Goal: Information Seeking & Learning: Find contact information

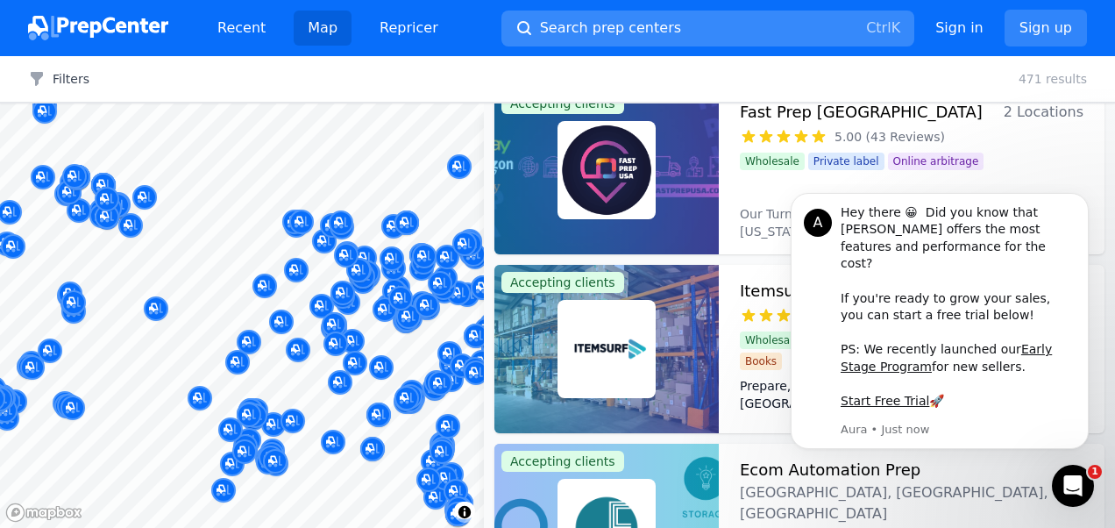
click at [593, 25] on span "Search prep centers" at bounding box center [610, 28] width 141 height 21
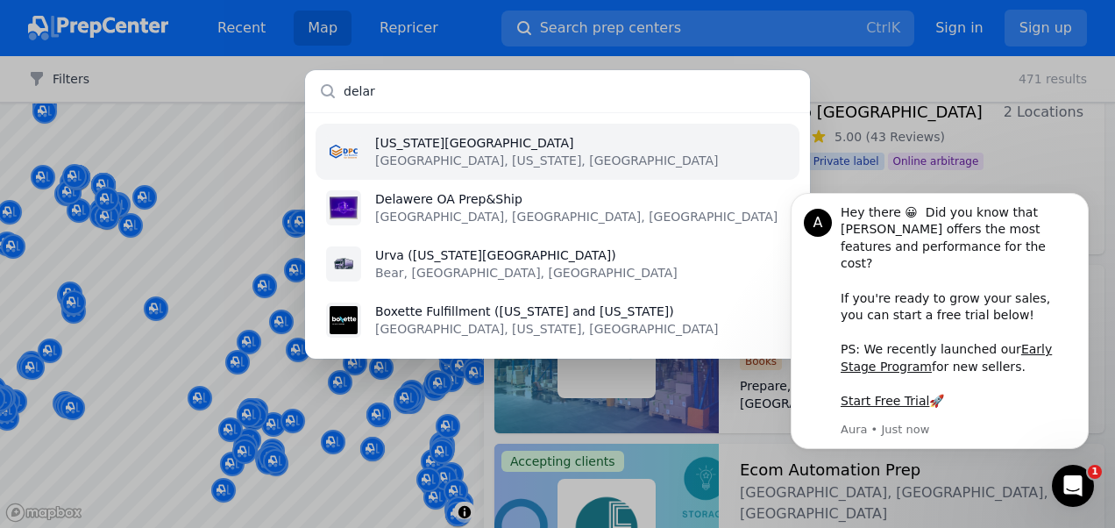
type input "delar"
click at [500, 158] on li "[US_STATE][GEOGRAPHIC_DATA] [GEOGRAPHIC_DATA], [US_STATE], [GEOGRAPHIC_DATA]" at bounding box center [558, 152] width 484 height 56
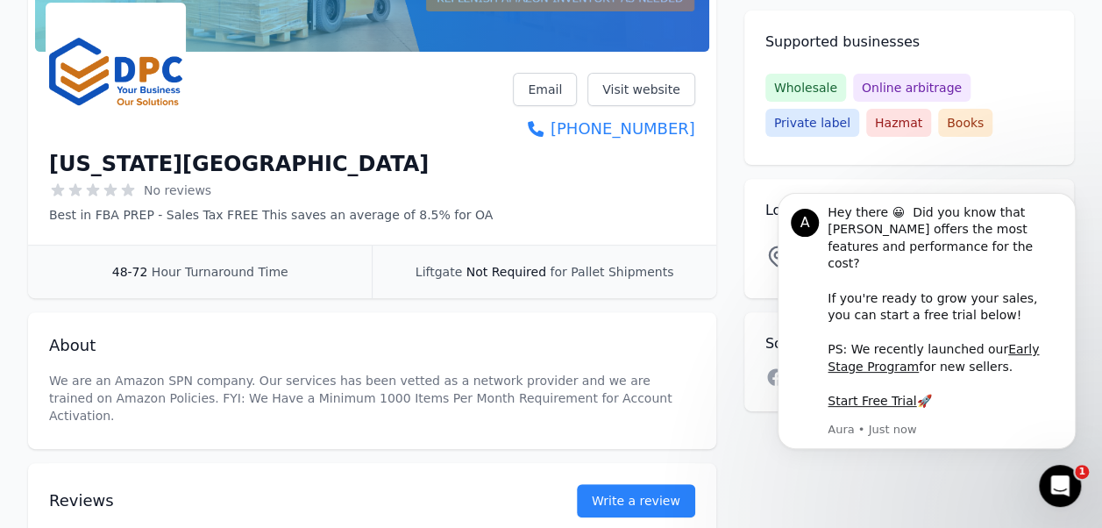
scroll to position [237, 0]
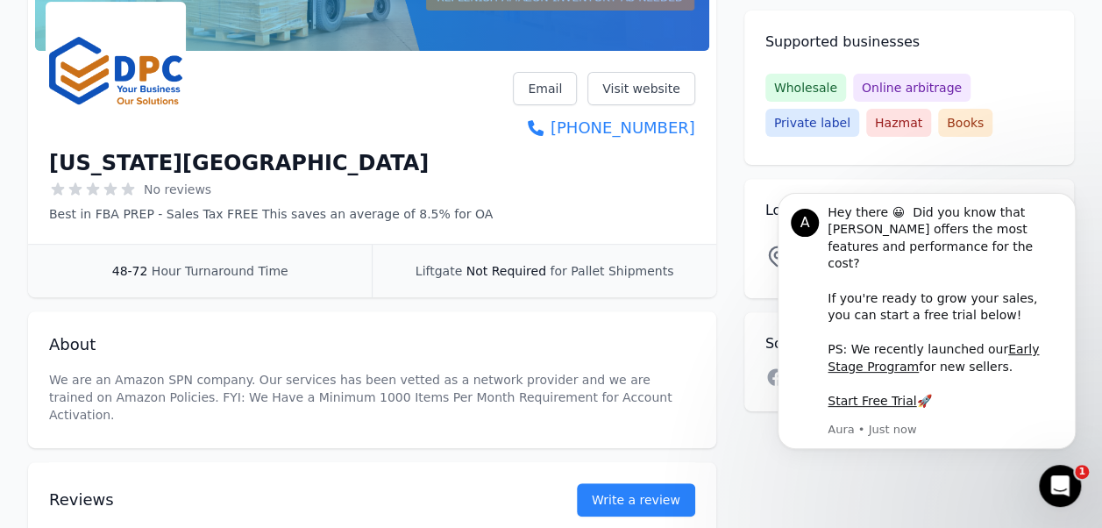
click at [601, 222] on div "[US_STATE] Prep Center No reviews Best in FBA PREP - Sales Tax FREE This saves …" at bounding box center [372, 147] width 646 height 151
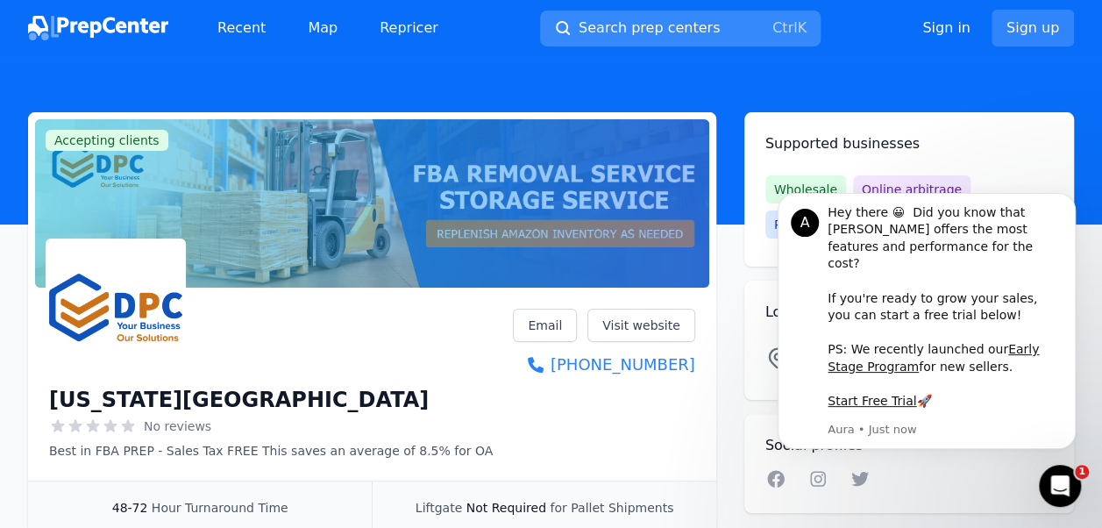
click at [635, 28] on span "Search prep centers" at bounding box center [648, 28] width 141 height 21
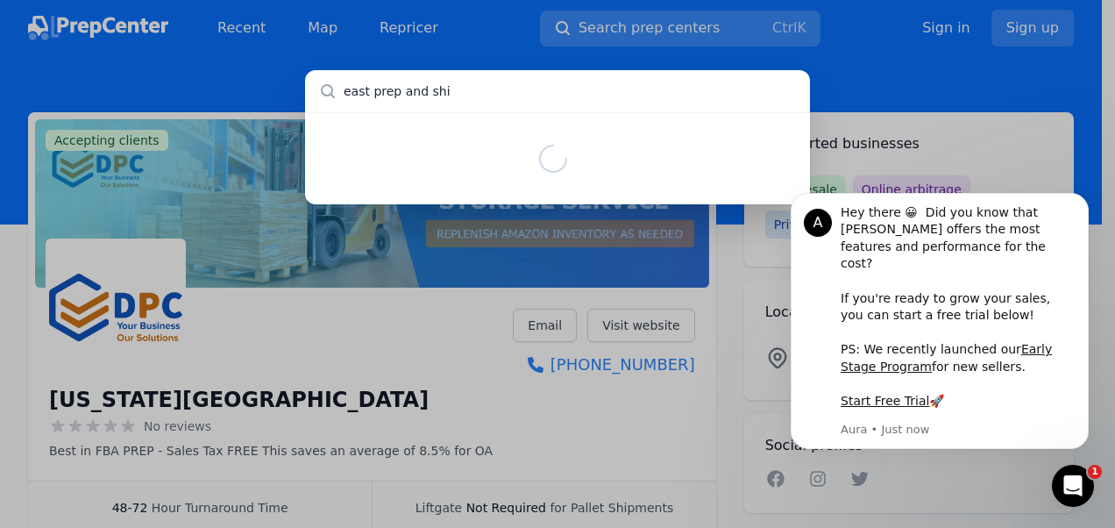
type input "east prep and ship"
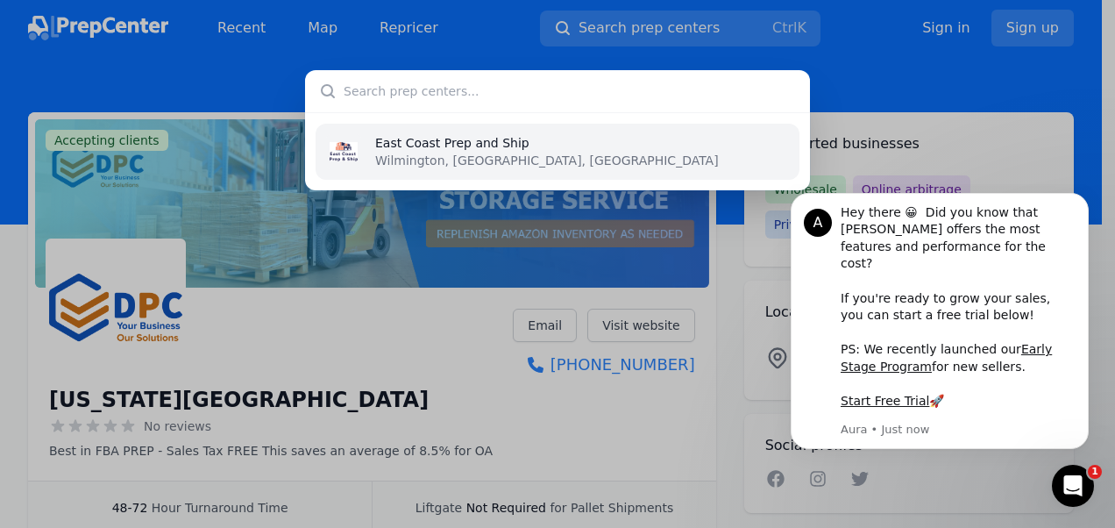
click at [483, 167] on p "Wilmington, [GEOGRAPHIC_DATA], [GEOGRAPHIC_DATA]" at bounding box center [547, 161] width 344 height 18
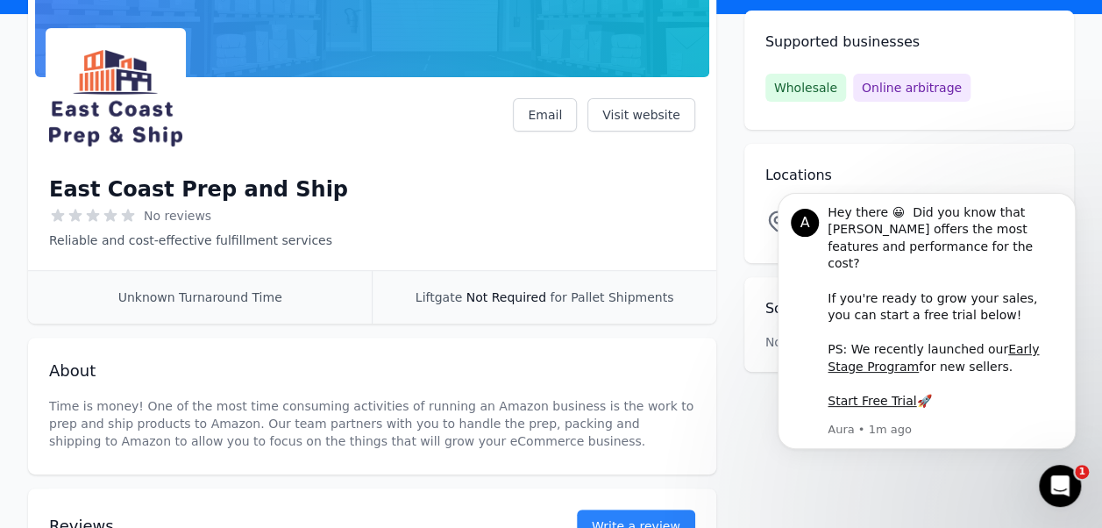
scroll to position [211, 0]
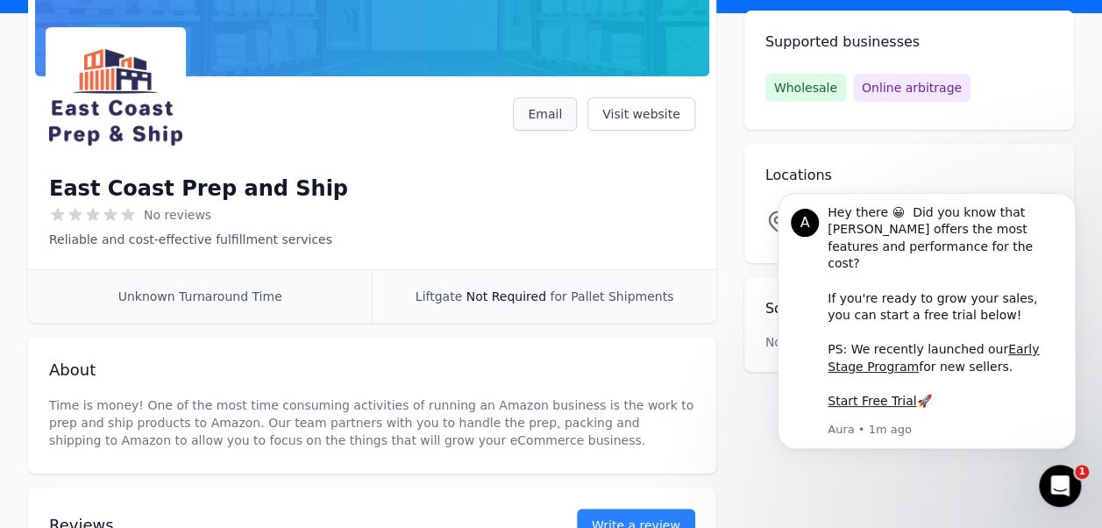
click at [557, 123] on link "Email" at bounding box center [545, 113] width 64 height 33
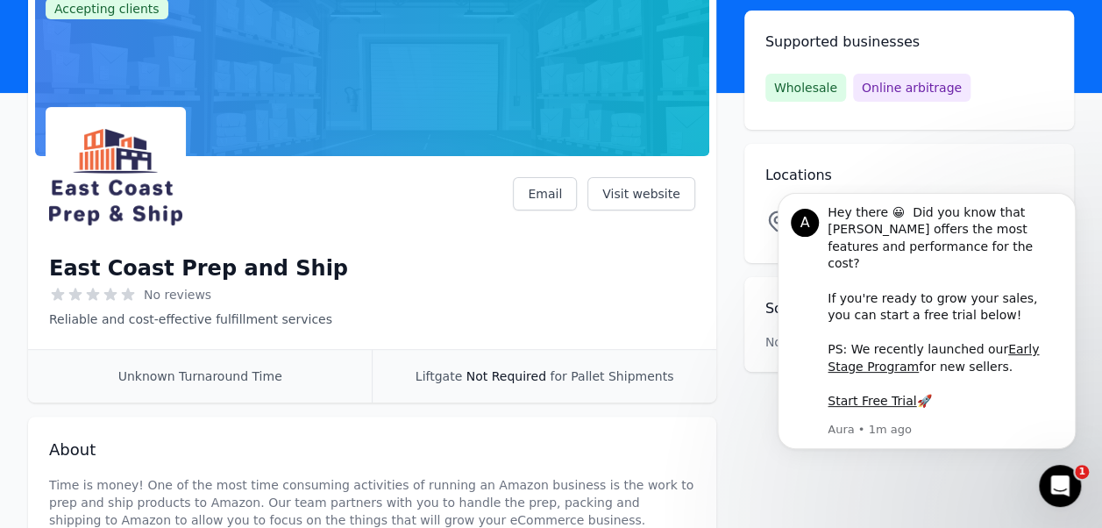
scroll to position [131, 0]
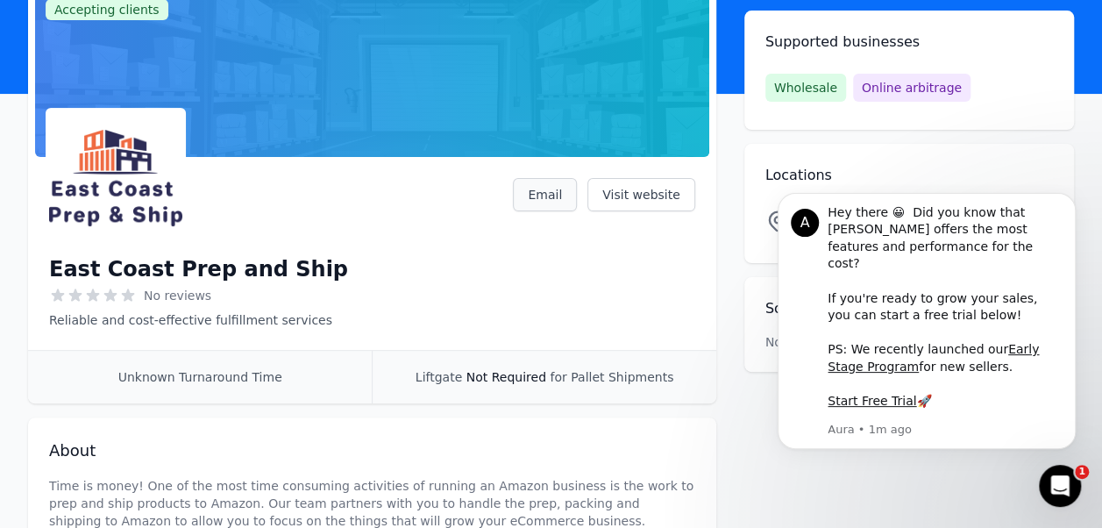
click at [561, 195] on link "Email" at bounding box center [545, 194] width 64 height 33
click at [556, 200] on link "Email" at bounding box center [545, 194] width 64 height 33
click at [543, 193] on link "Email" at bounding box center [545, 194] width 64 height 33
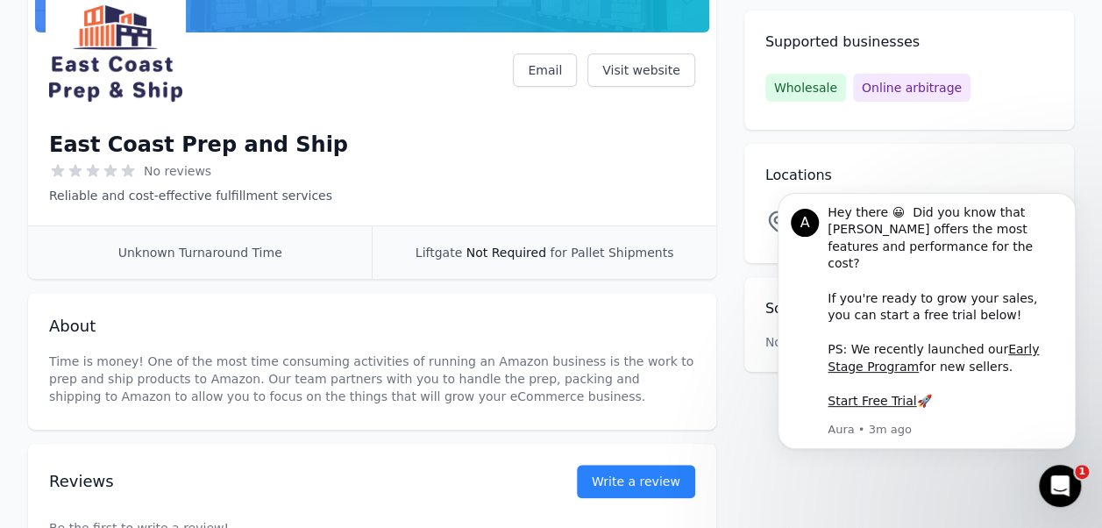
scroll to position [256, 0]
click at [746, 435] on div "Accepting clients Claim business East Coast Prep and Ship No reviews Reliable a…" at bounding box center [551, 208] width 1046 height 704
click at [855, 485] on div "Accepting clients Claim business East Coast Prep and Ship No reviews Reliable a…" at bounding box center [551, 208] width 1046 height 704
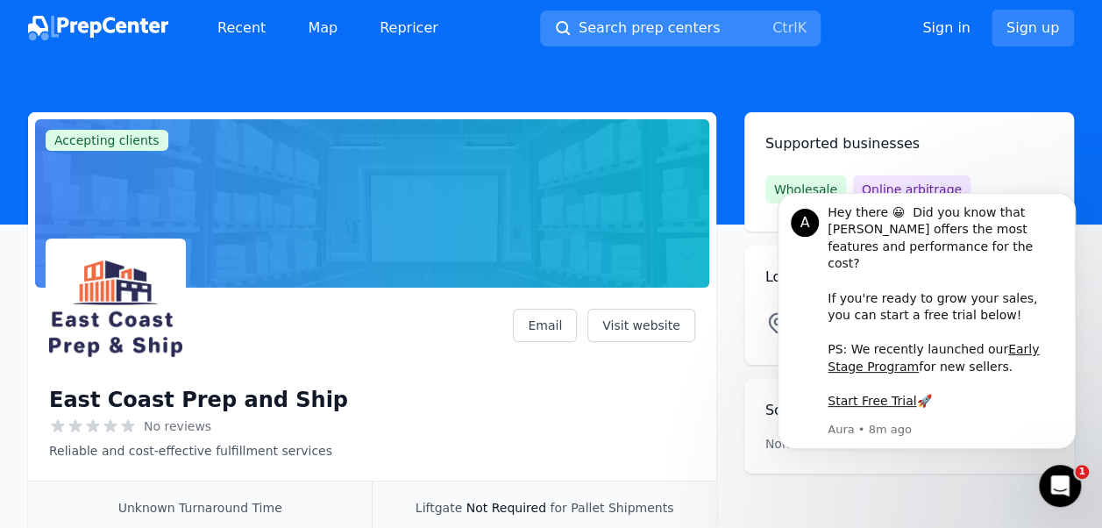
click at [699, 30] on button "Search prep centers Ctrl K" at bounding box center [680, 29] width 280 height 36
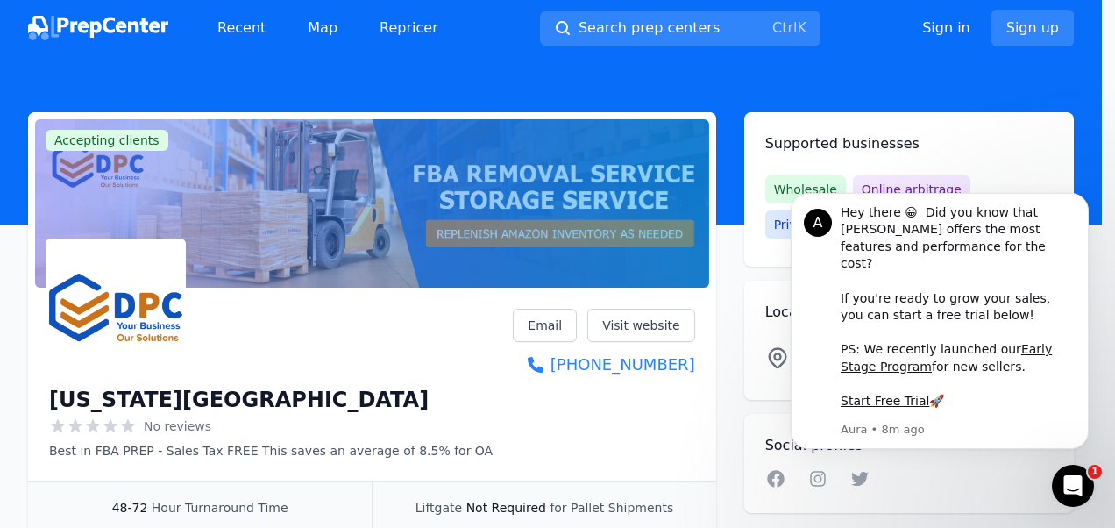
click at [659, 379] on div at bounding box center [557, 264] width 1115 height 528
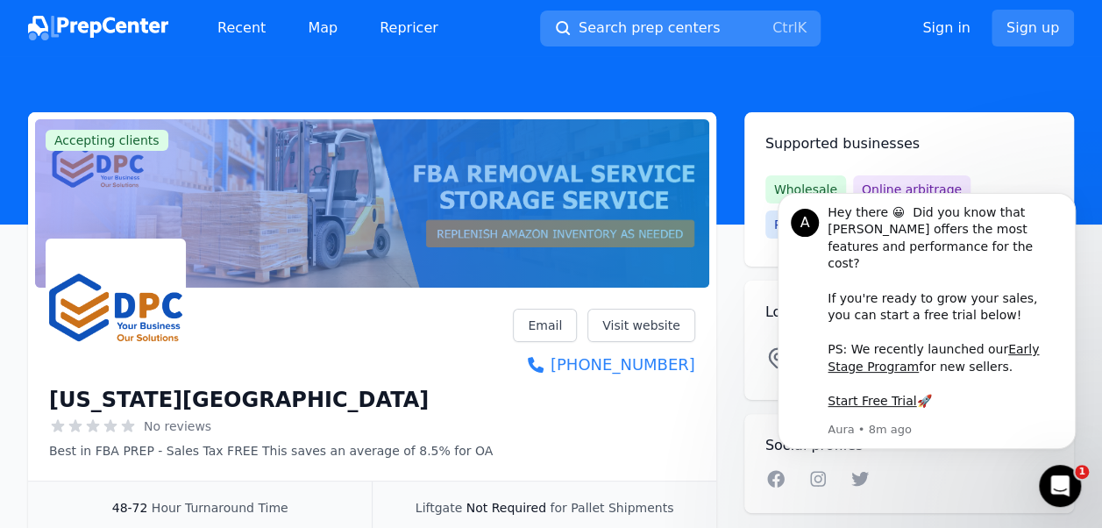
click at [712, 30] on button "Search prep centers Ctrl K" at bounding box center [680, 29] width 280 height 36
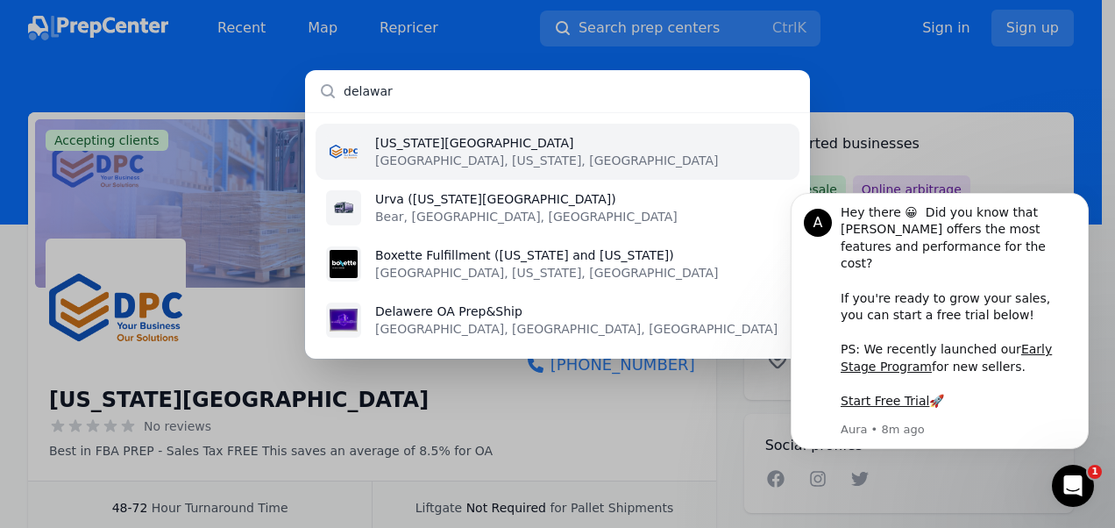
type input "[US_STATE]"
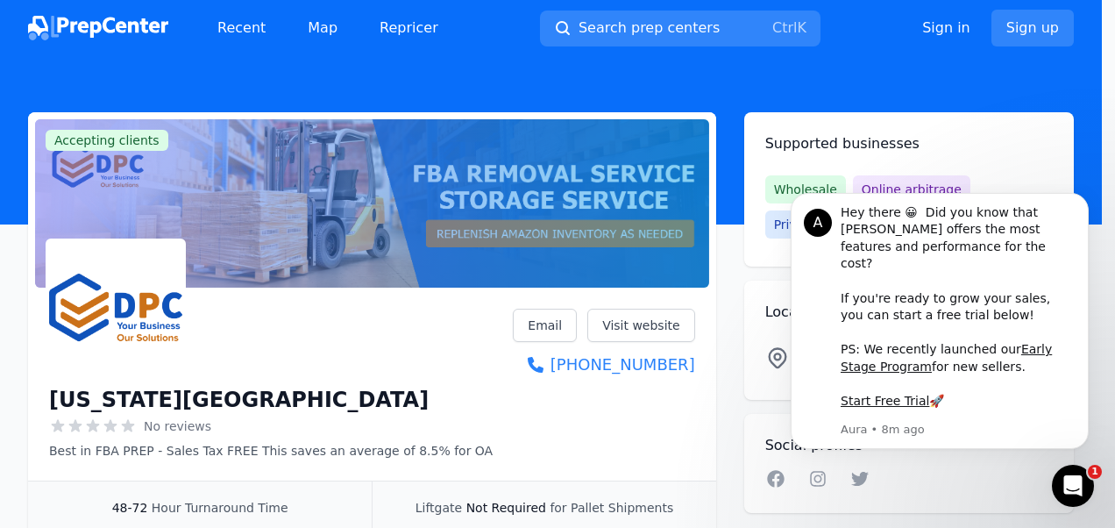
click at [885, 124] on div at bounding box center [557, 264] width 1115 height 528
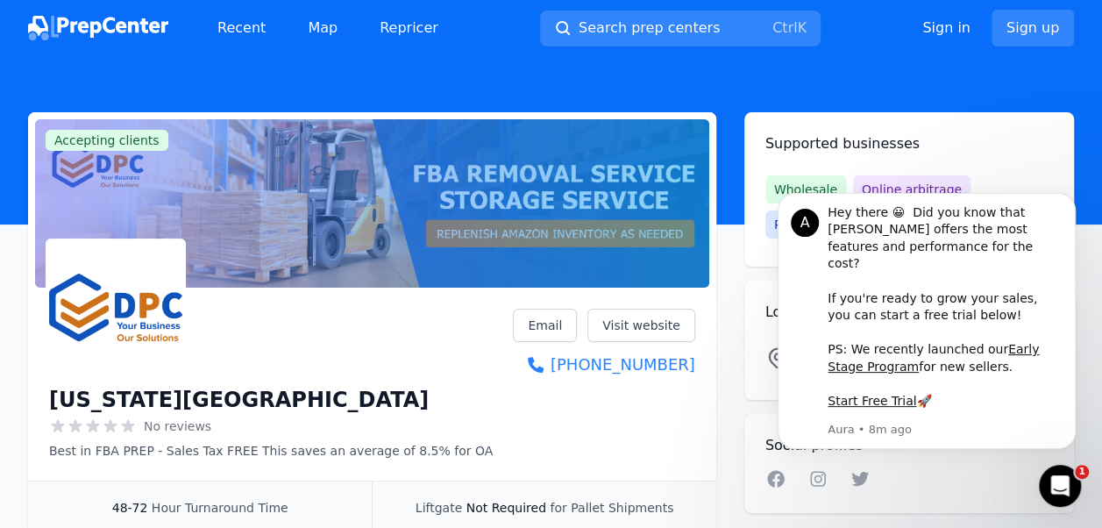
scroll to position [14, 0]
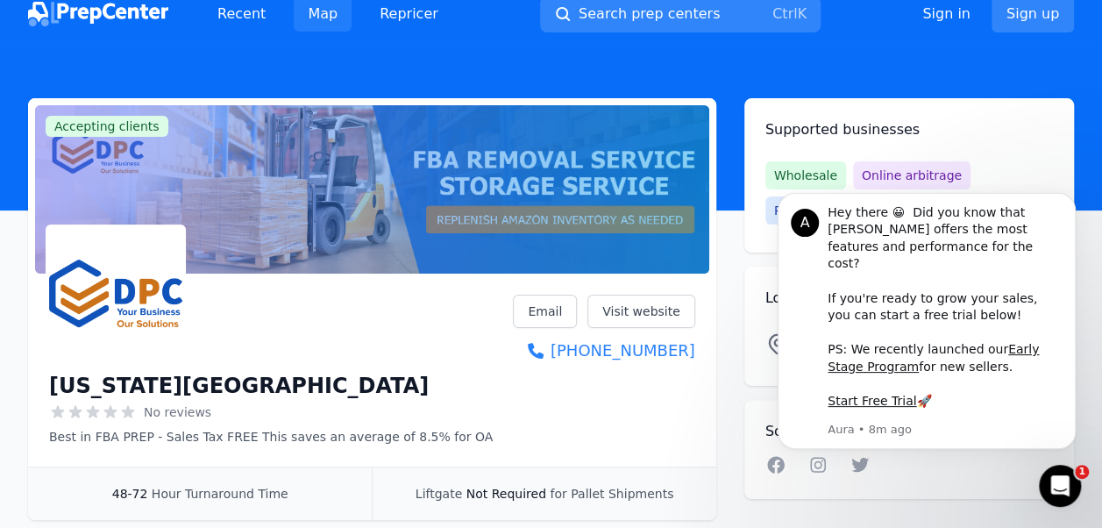
click at [331, 25] on link "Map" at bounding box center [323, 13] width 58 height 35
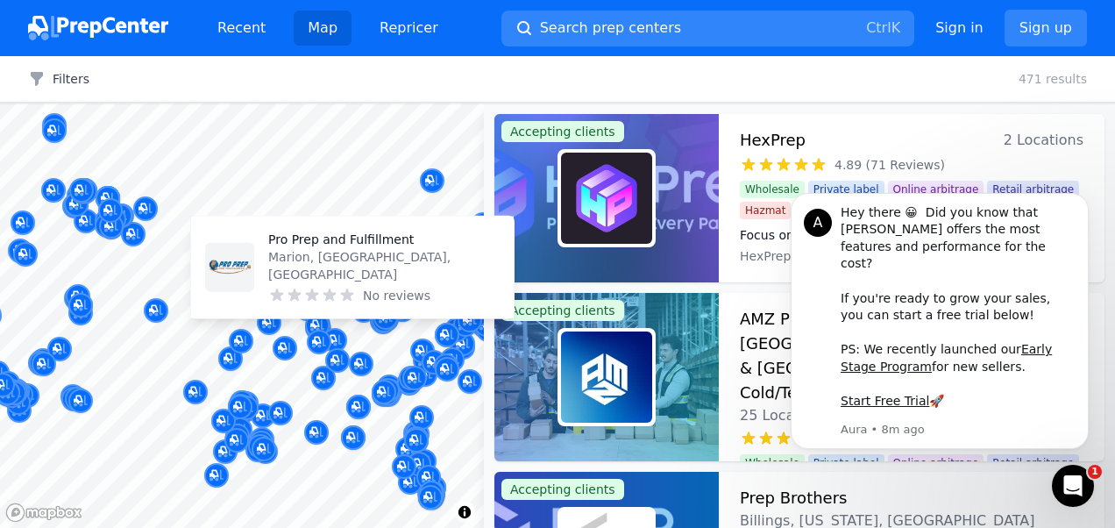
click at [258, 237] on div "Pro Prep and Fulfillment Marion, [GEOGRAPHIC_DATA], [GEOGRAPHIC_DATA] No reviews" at bounding box center [352, 267] width 323 height 102
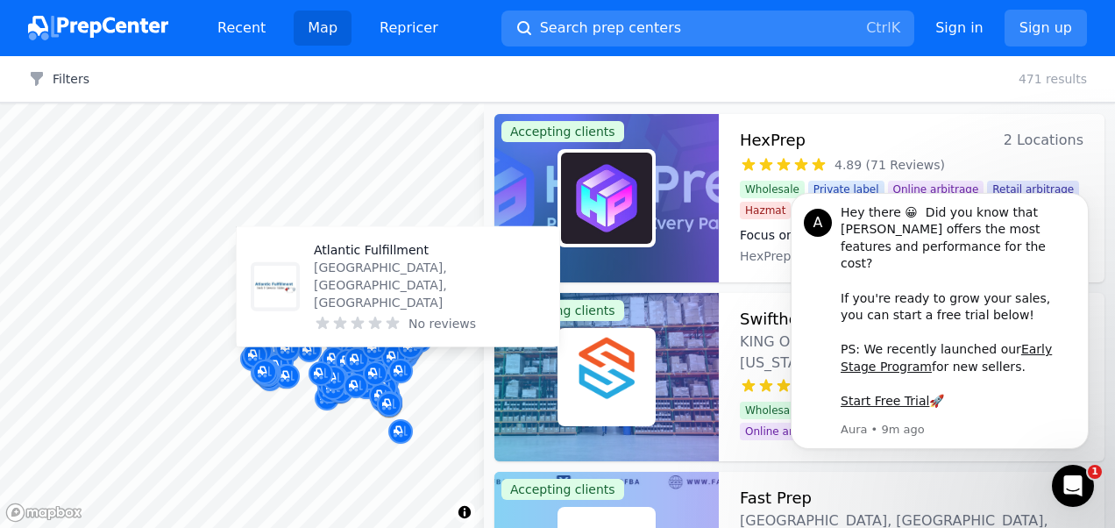
click at [391, 364] on div "Map marker" at bounding box center [400, 370] width 25 height 25
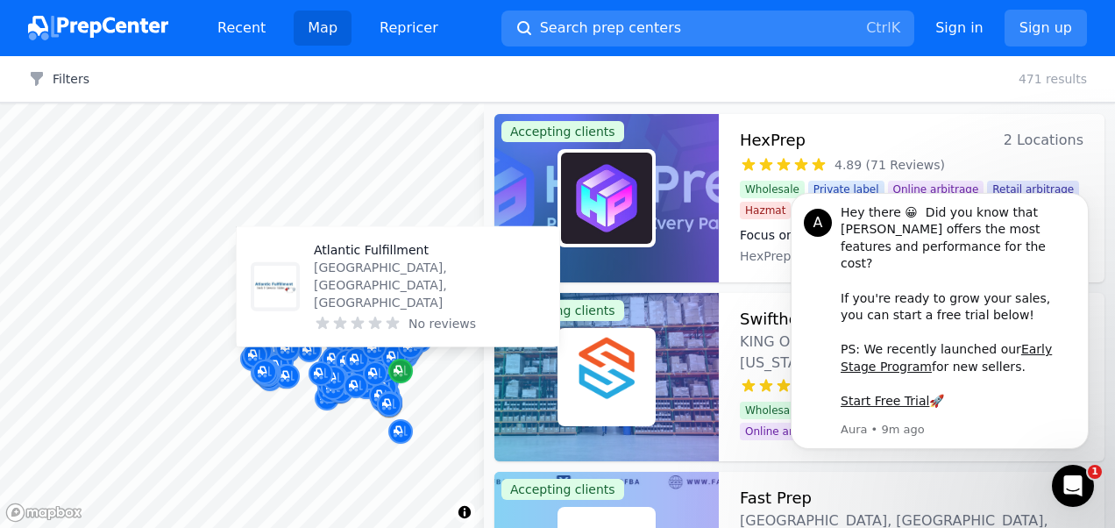
click at [391, 364] on div "Map marker" at bounding box center [400, 370] width 25 height 25
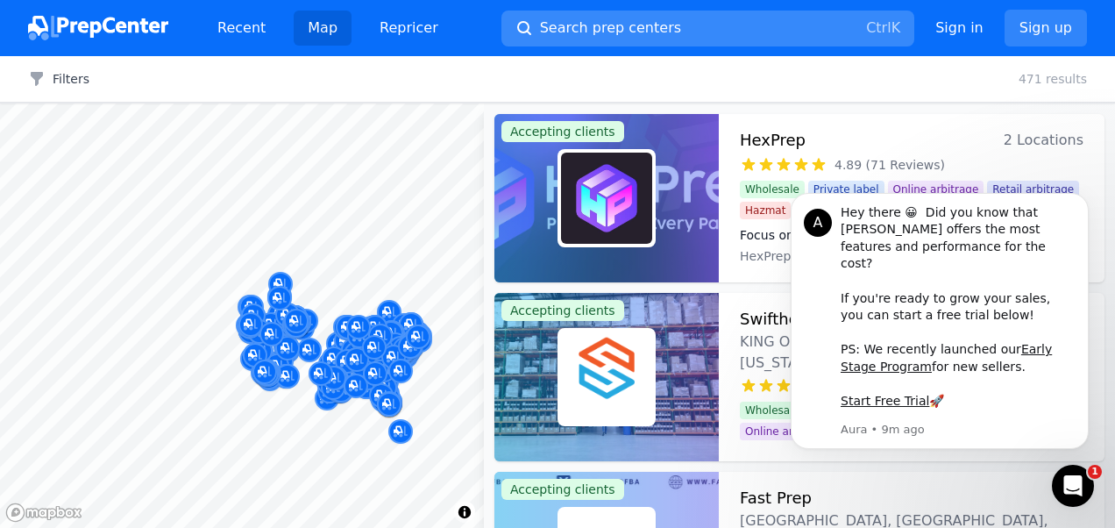
click at [670, 25] on button "Search prep centers Ctrl K" at bounding box center [707, 29] width 413 height 36
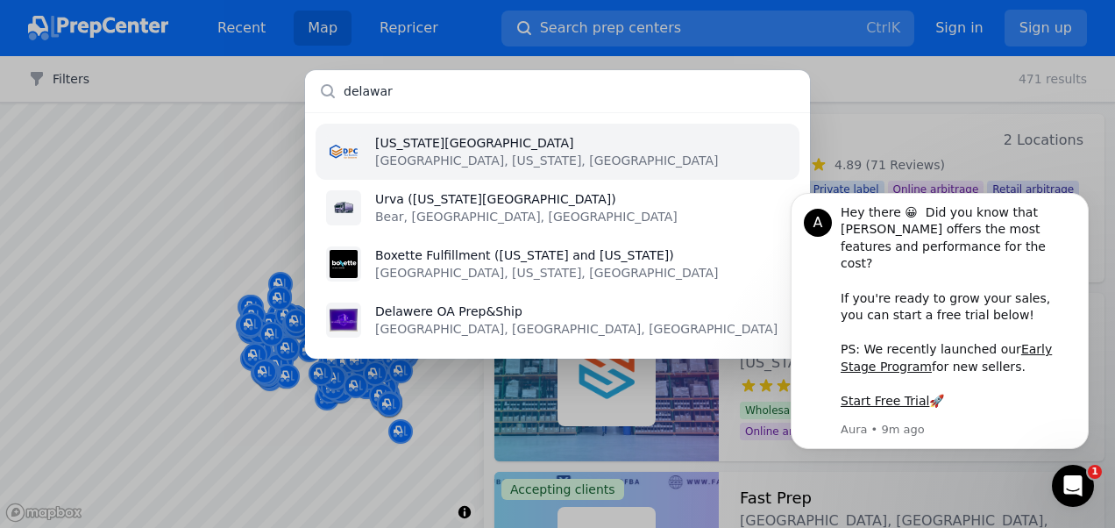
type input "[US_STATE]"
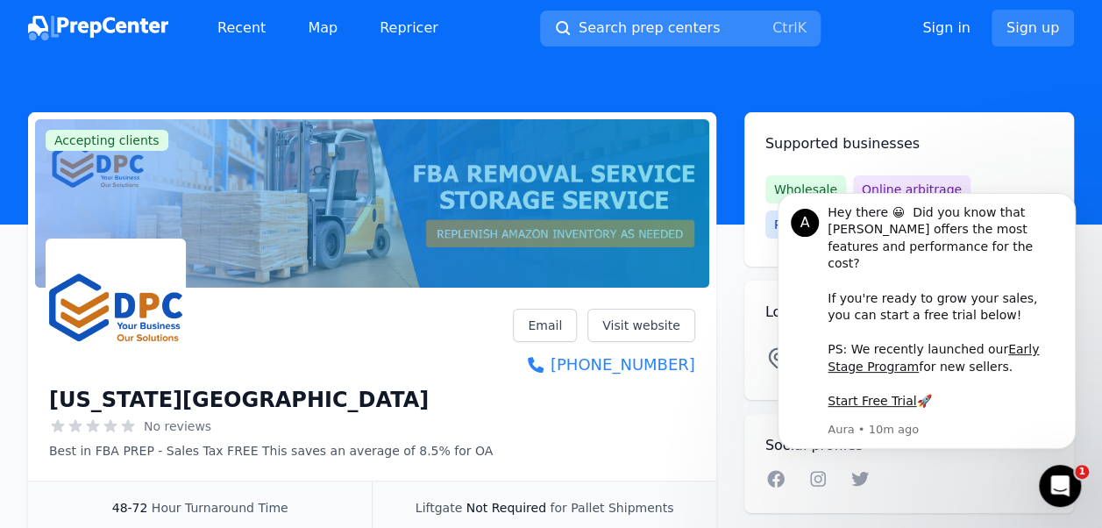
click at [713, 24] on button "Search prep centers Ctrl K" at bounding box center [680, 29] width 280 height 36
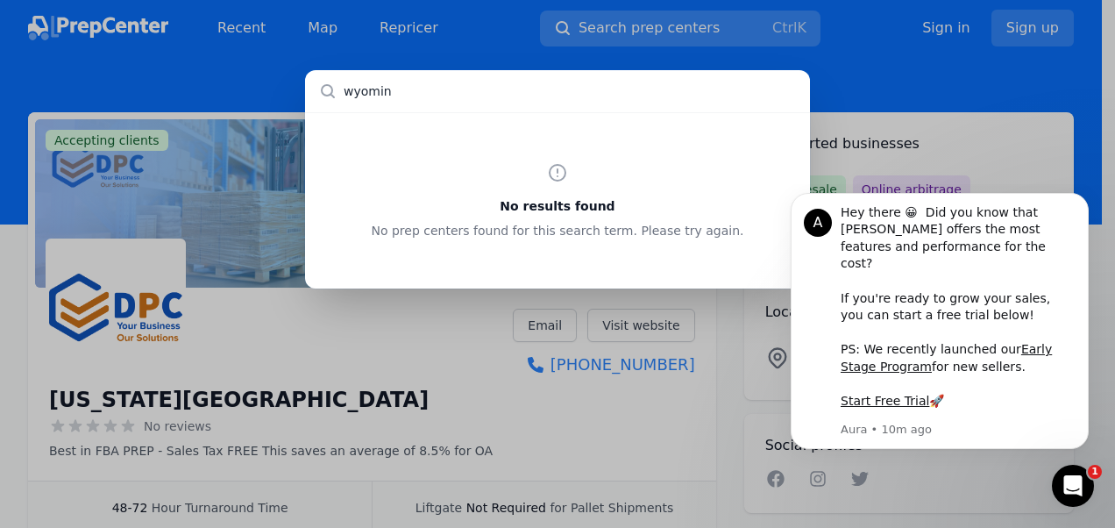
type input "[US_STATE]"
click at [317, 25] on div "No results found No prep centers found for this search term. Please try again." at bounding box center [557, 264] width 1115 height 528
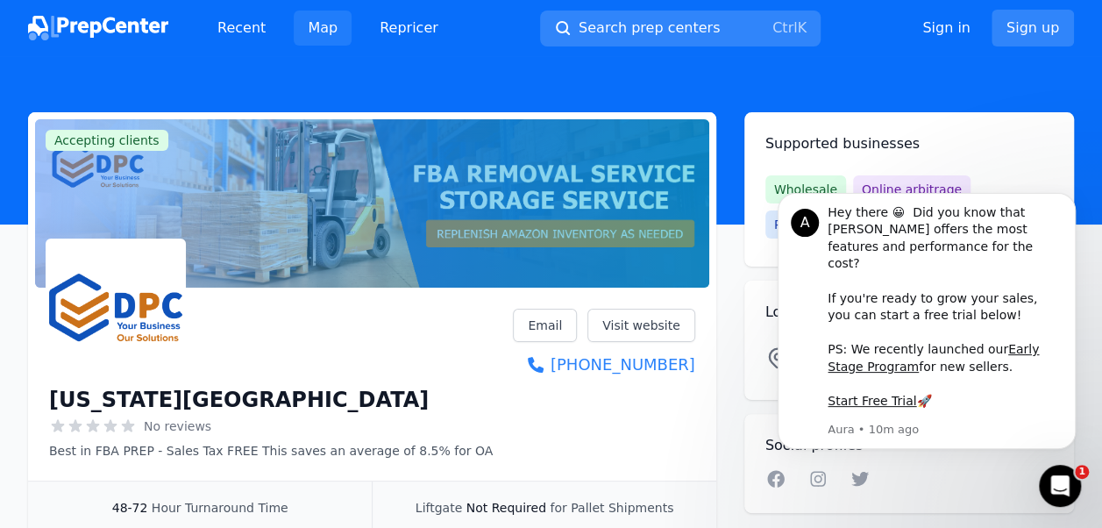
click at [317, 25] on link "Map" at bounding box center [323, 28] width 58 height 35
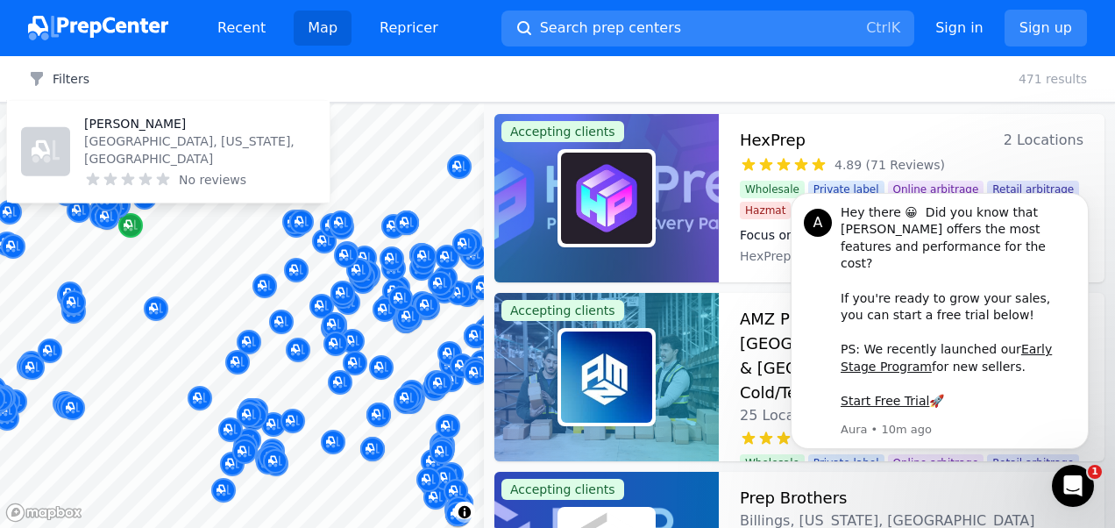
click at [126, 232] on icon "Map marker" at bounding box center [131, 225] width 14 height 18
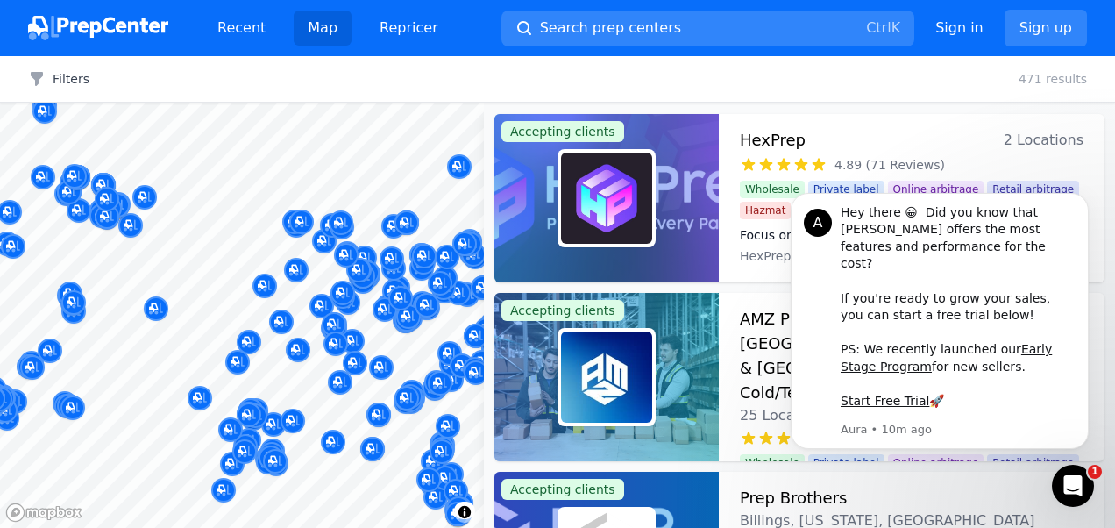
click at [130, 216] on button "Map marker" at bounding box center [118, 205] width 25 height 26
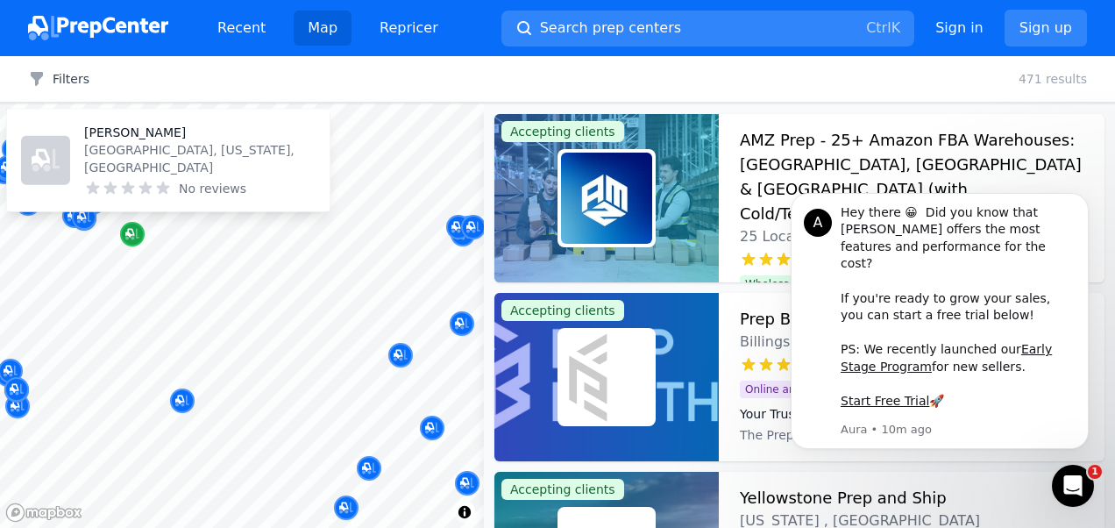
click at [130, 230] on icon "Map marker" at bounding box center [132, 234] width 14 height 18
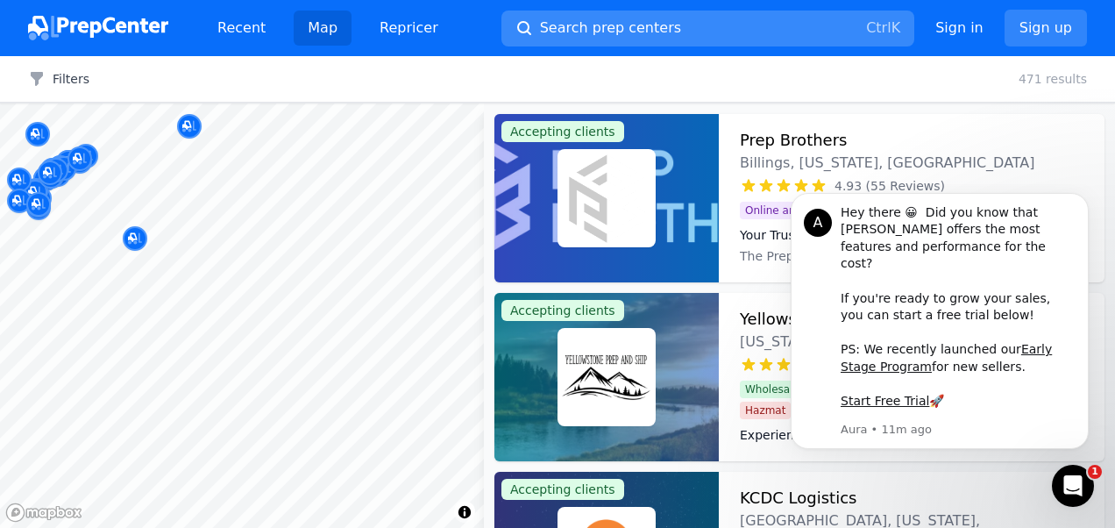
click at [650, 21] on button "Search prep centers Ctrl K" at bounding box center [707, 29] width 413 height 36
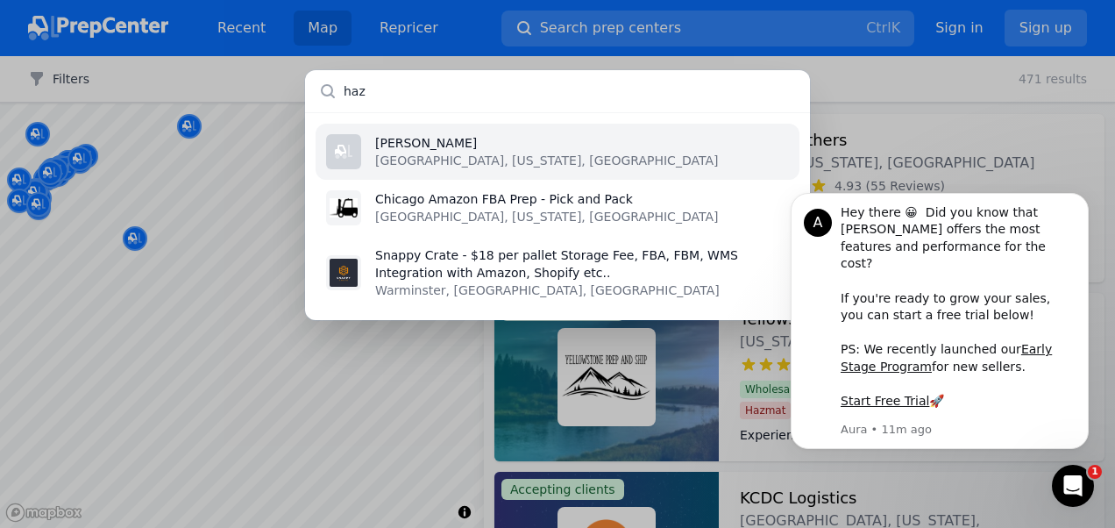
type input "haz"
click at [480, 152] on p "[GEOGRAPHIC_DATA], [US_STATE], [GEOGRAPHIC_DATA]" at bounding box center [546, 161] width 343 height 18
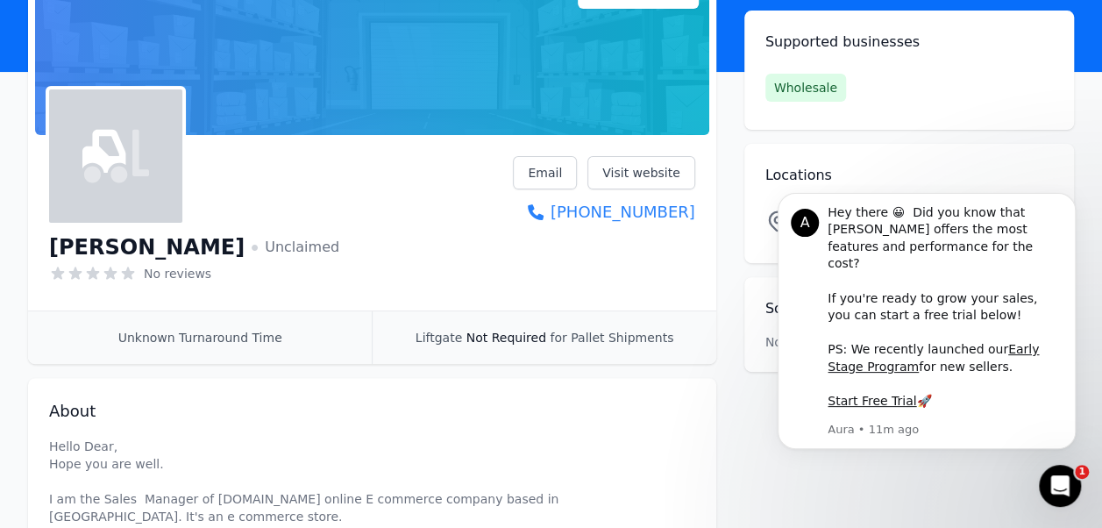
scroll to position [146, 0]
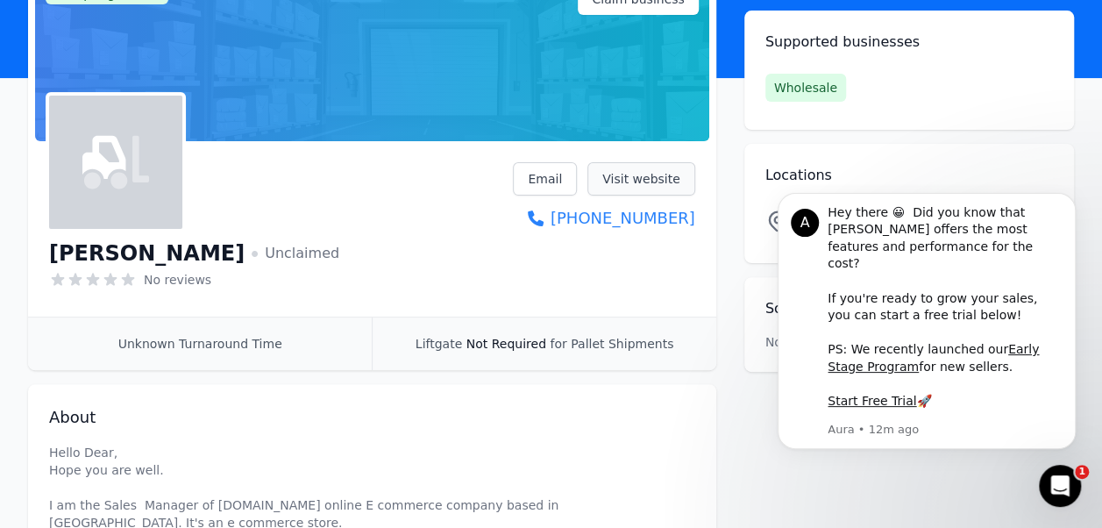
click at [639, 180] on link "Visit website" at bounding box center [641, 178] width 108 height 33
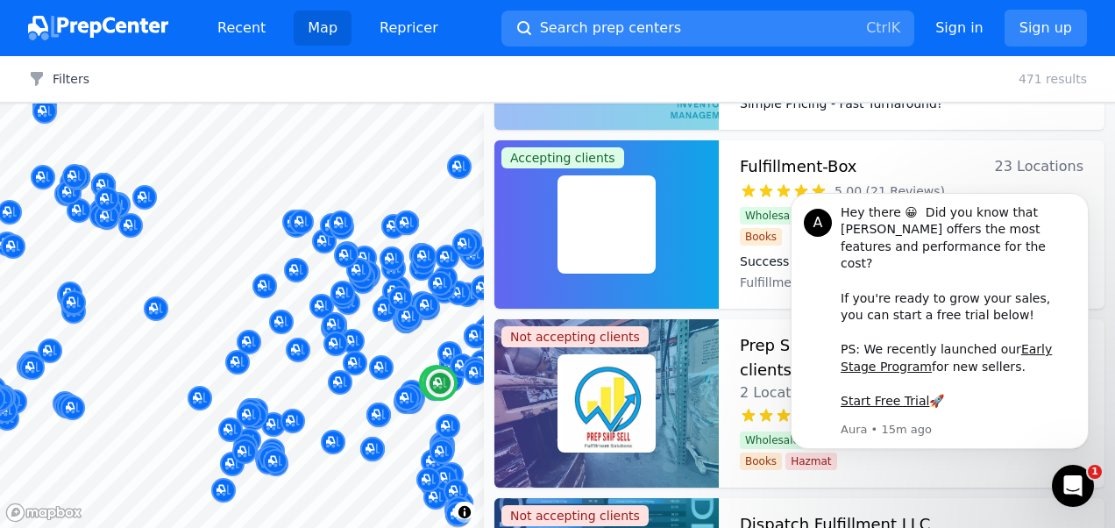
scroll to position [1226, 0]
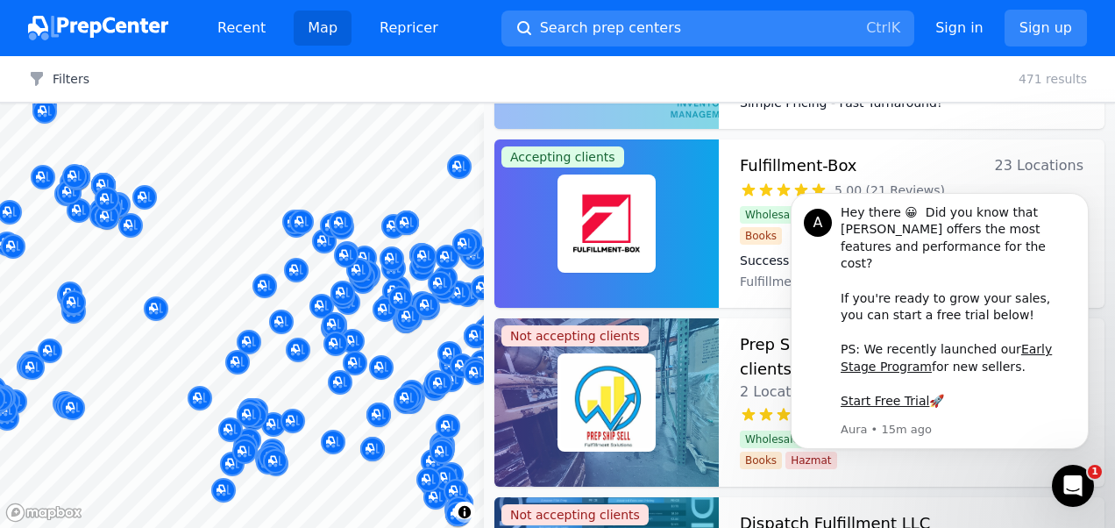
click at [974, 451] on body "A Hey there 😀 Did you know that Aura offers the most features and performance f…" at bounding box center [939, 332] width 337 height 282
click at [1085, 209] on button "Dismiss notification" at bounding box center [1083, 198] width 23 height 23
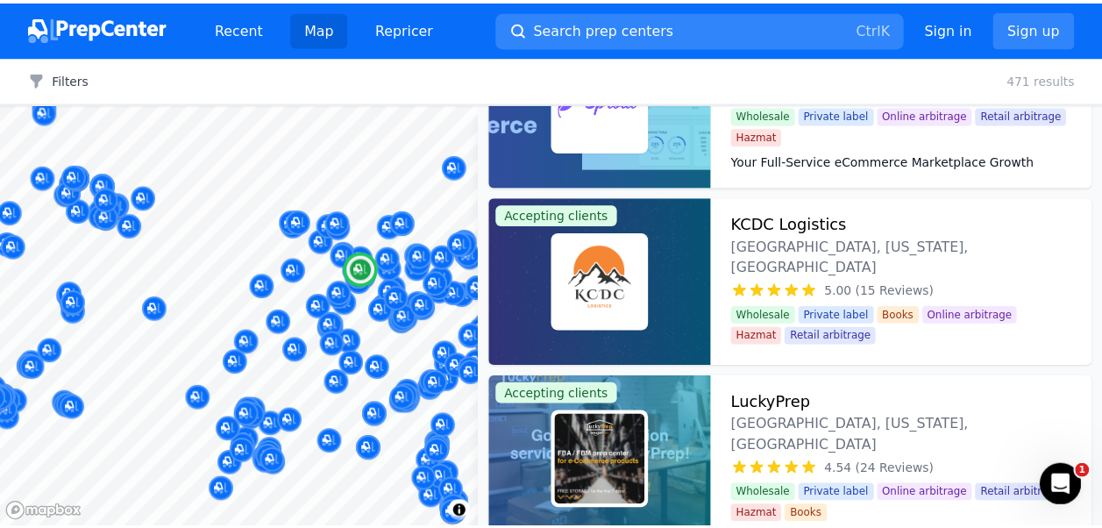
scroll to position [1884, 0]
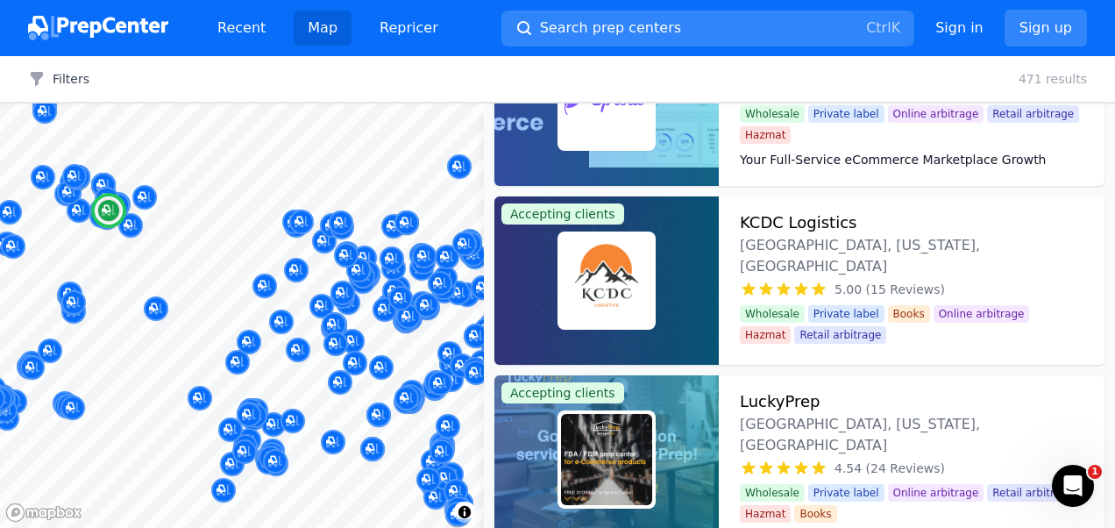
click at [806, 223] on h3 "KCDC Logistics" at bounding box center [798, 222] width 117 height 25
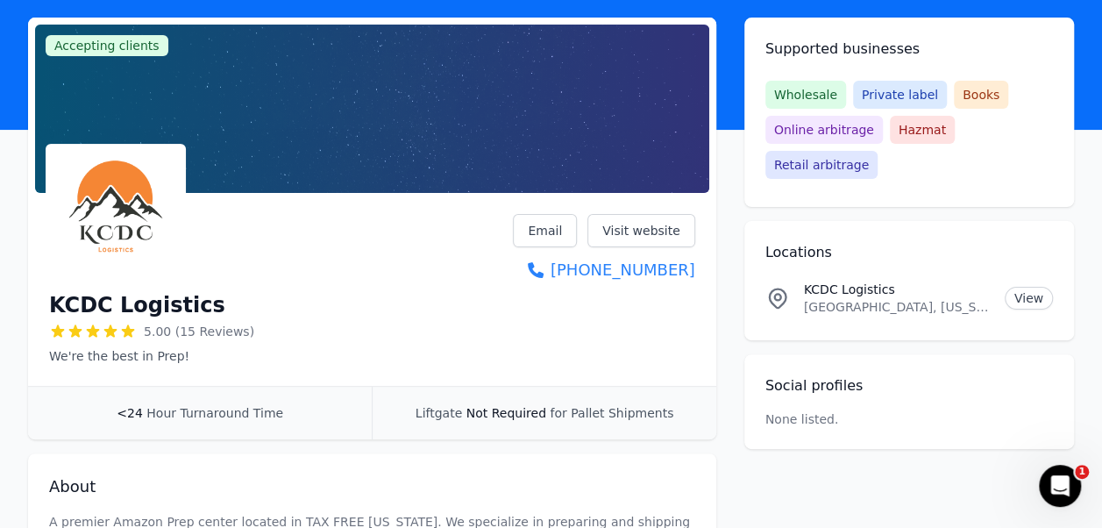
scroll to position [96, 0]
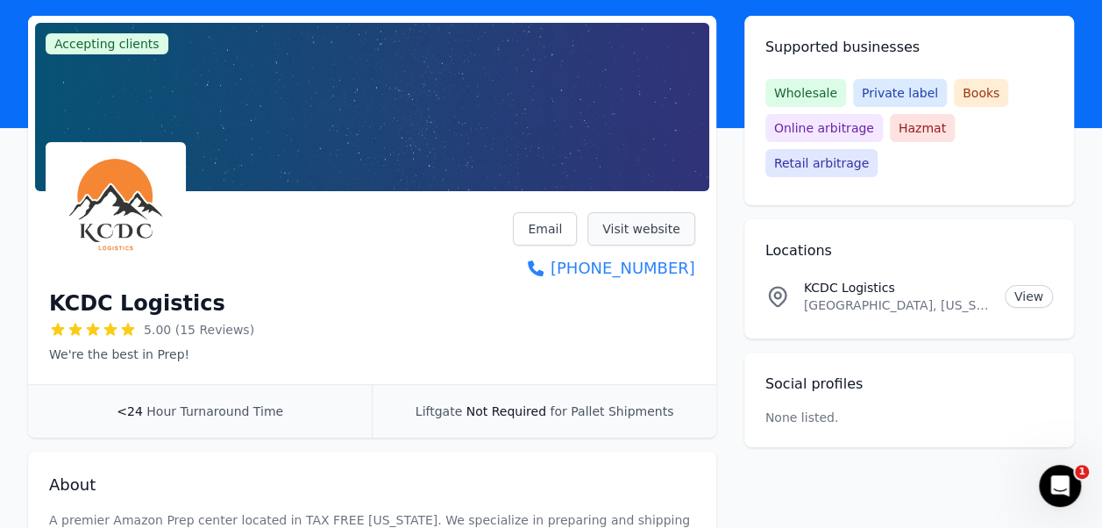
click at [642, 224] on link "Visit website" at bounding box center [641, 228] width 108 height 33
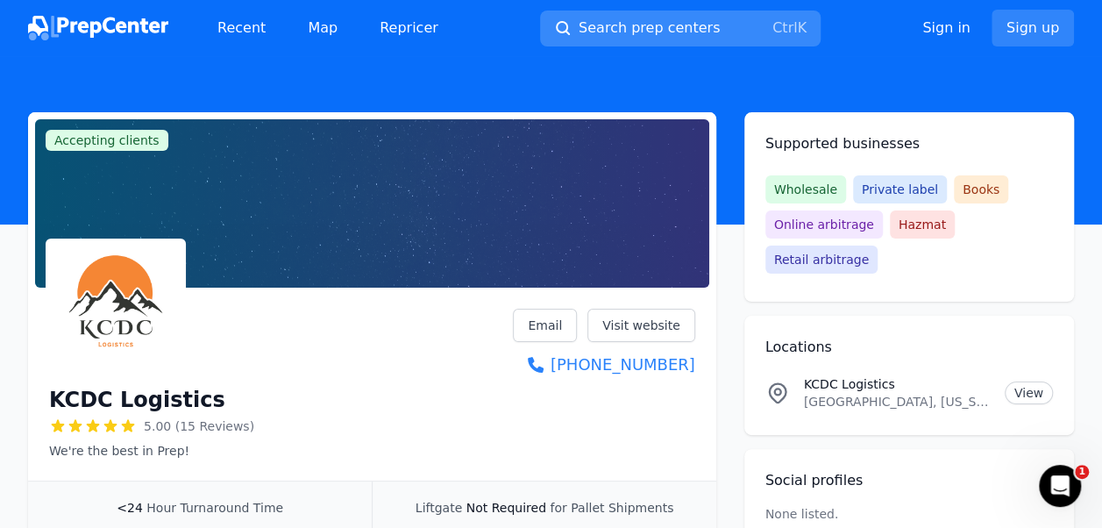
click at [755, 27] on button "Search prep centers Ctrl K" at bounding box center [680, 29] width 280 height 36
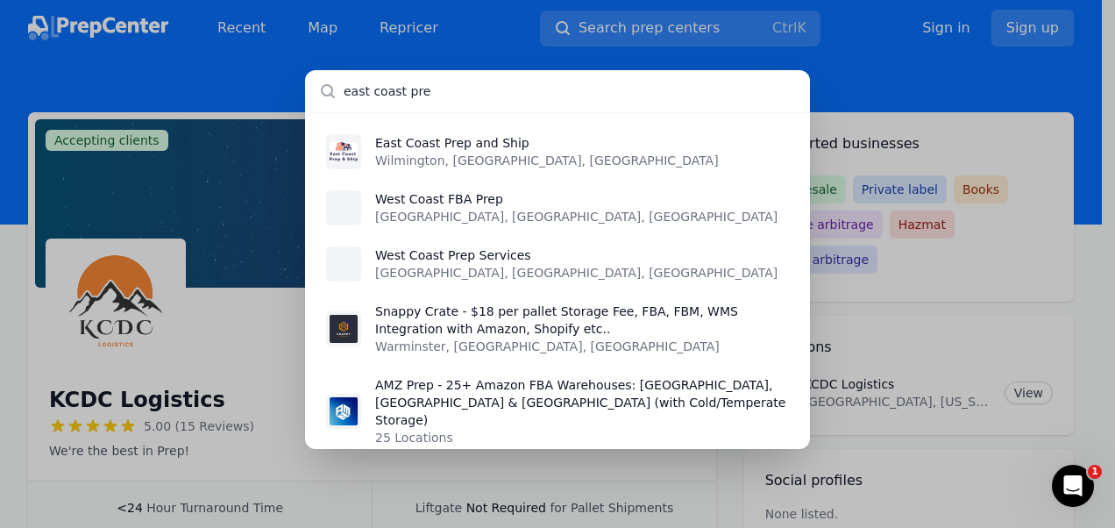
type input "east coast pre"
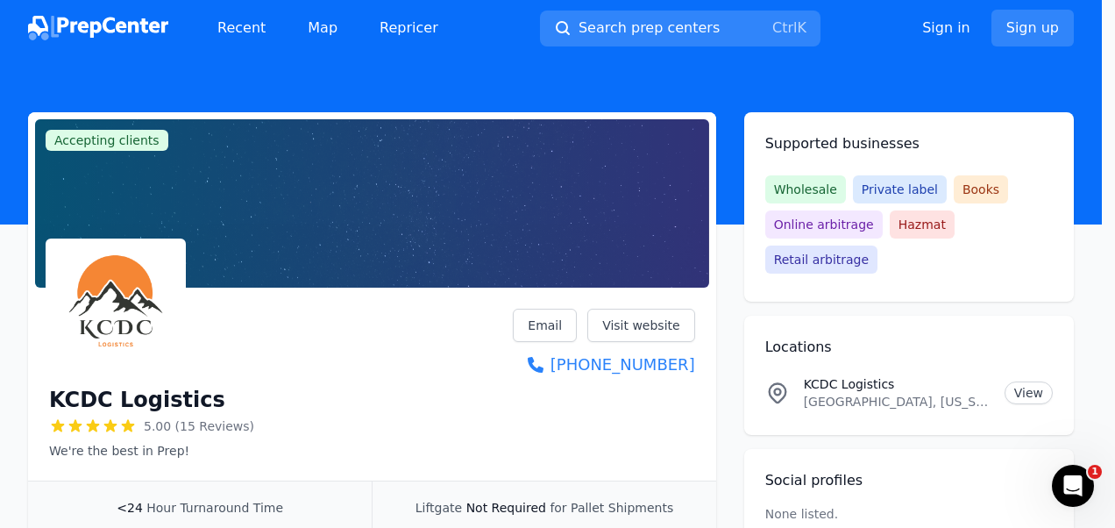
click at [880, 266] on div at bounding box center [557, 264] width 1115 height 528
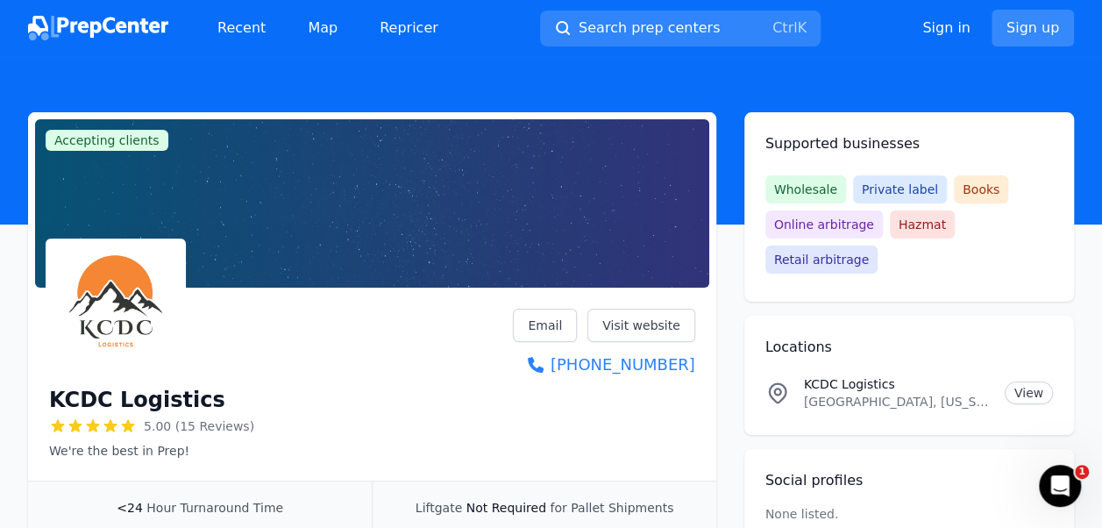
click at [1040, 20] on link "Sign up" at bounding box center [1032, 28] width 82 height 37
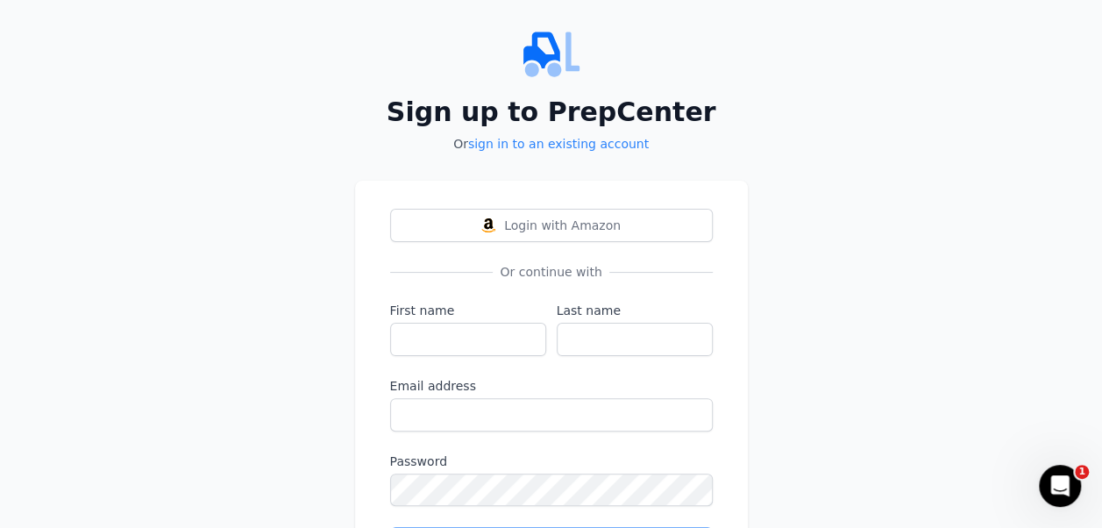
scroll to position [15, 0]
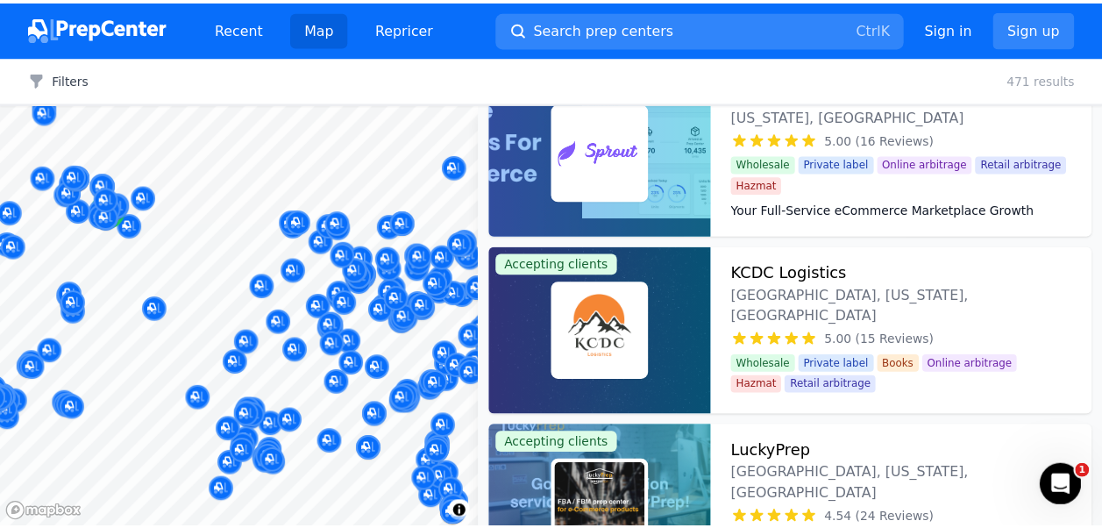
scroll to position [1835, 0]
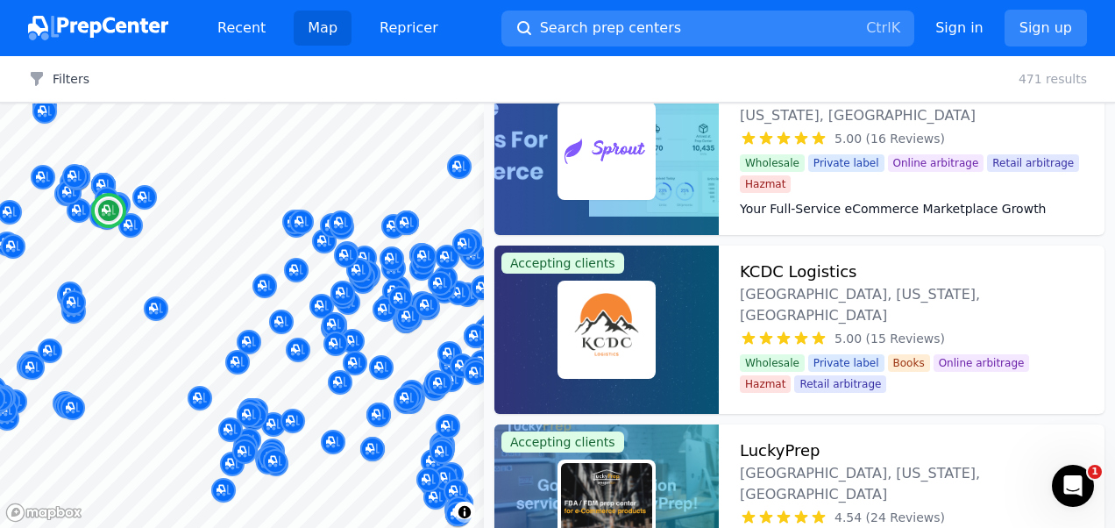
click at [567, 256] on span "Accepting clients" at bounding box center [562, 262] width 123 height 21
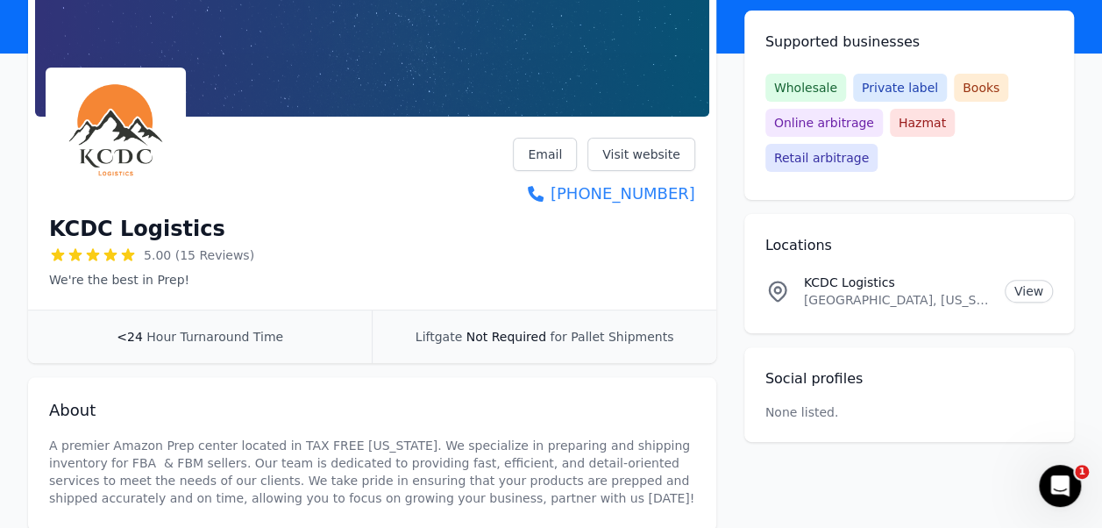
scroll to position [167, 0]
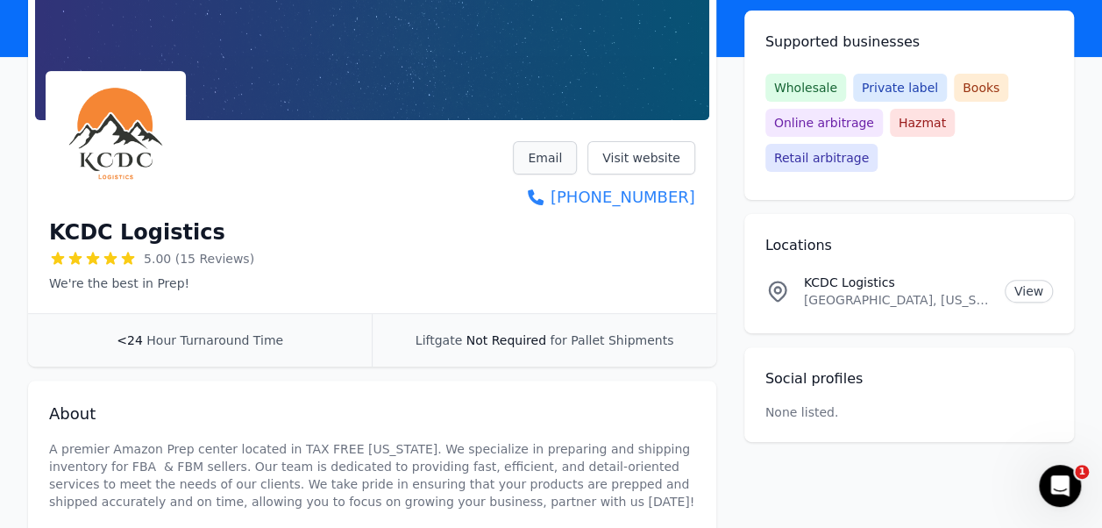
click at [564, 156] on link "Email" at bounding box center [545, 157] width 64 height 33
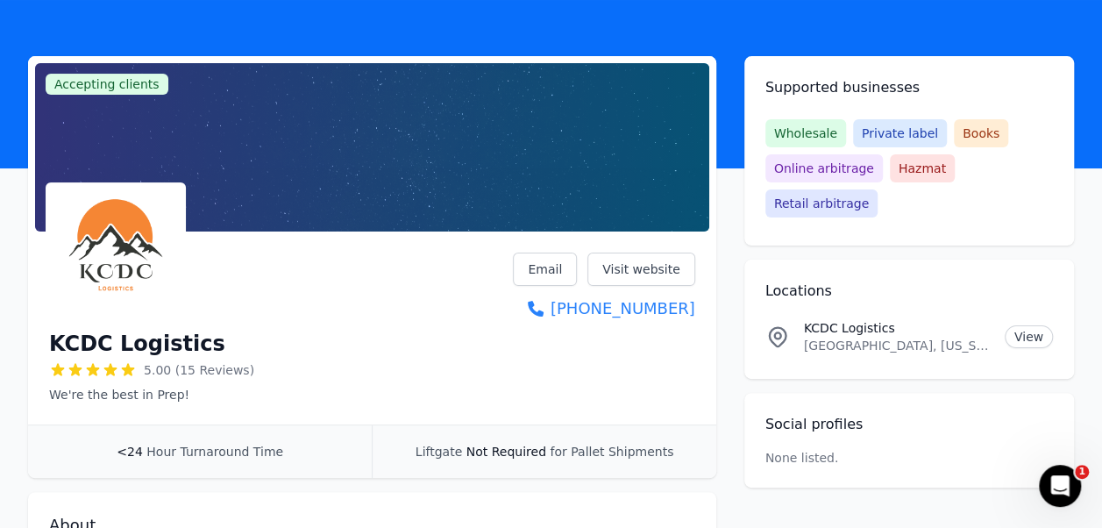
scroll to position [0, 0]
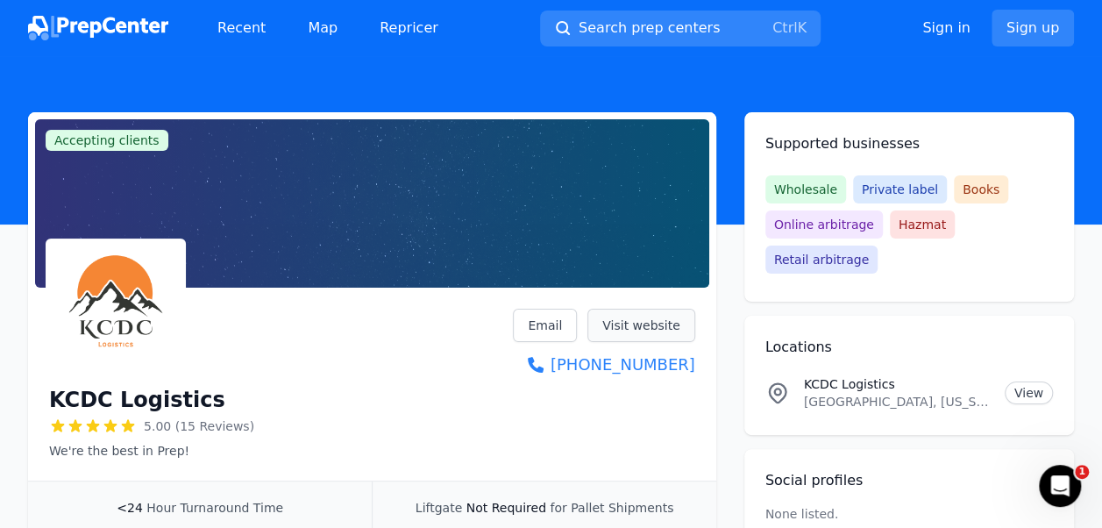
click at [621, 330] on link "Visit website" at bounding box center [641, 325] width 108 height 33
